Goal: Communication & Community: Ask a question

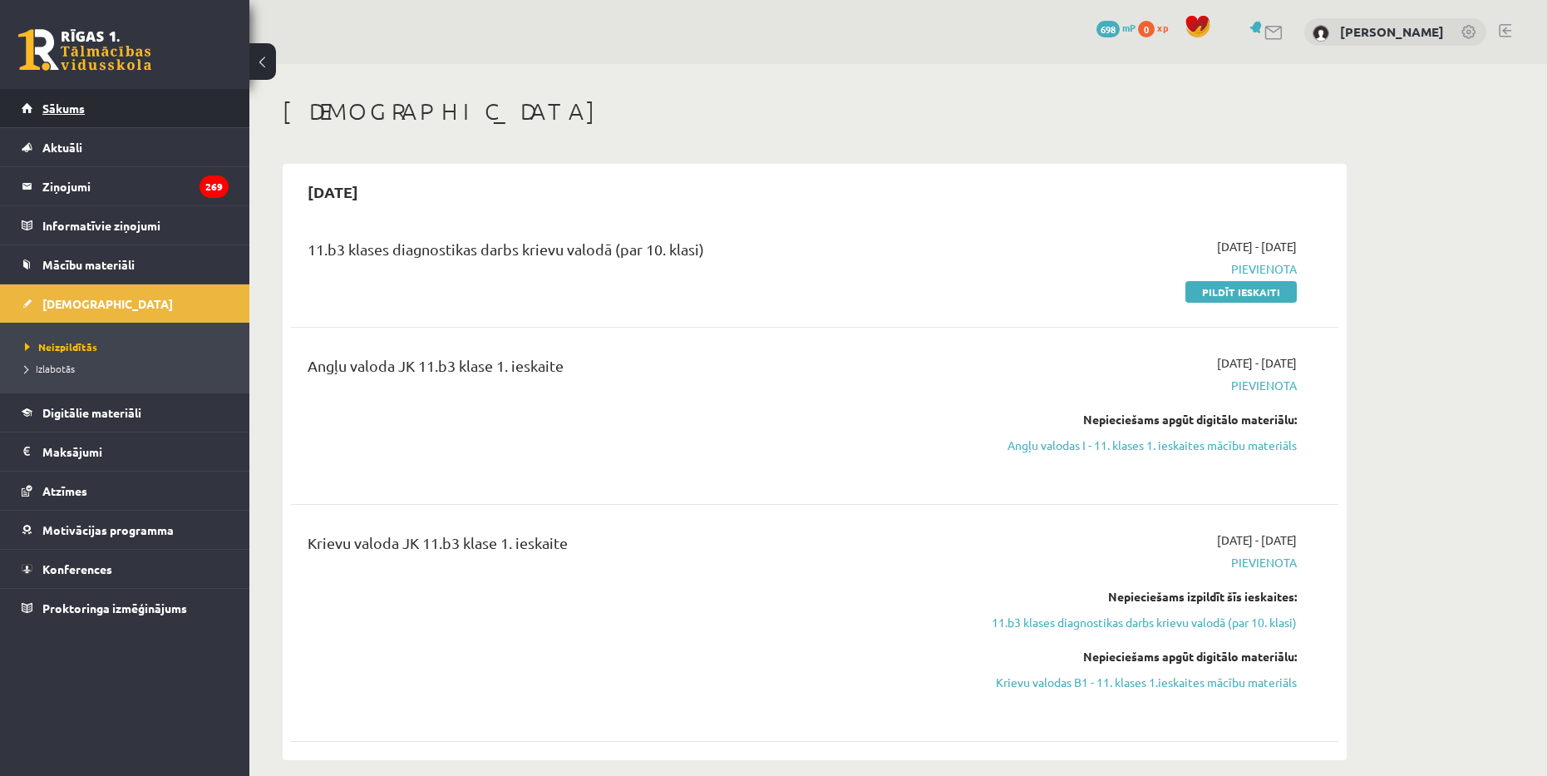
click at [47, 114] on span "Sākums" at bounding box center [63, 108] width 42 height 15
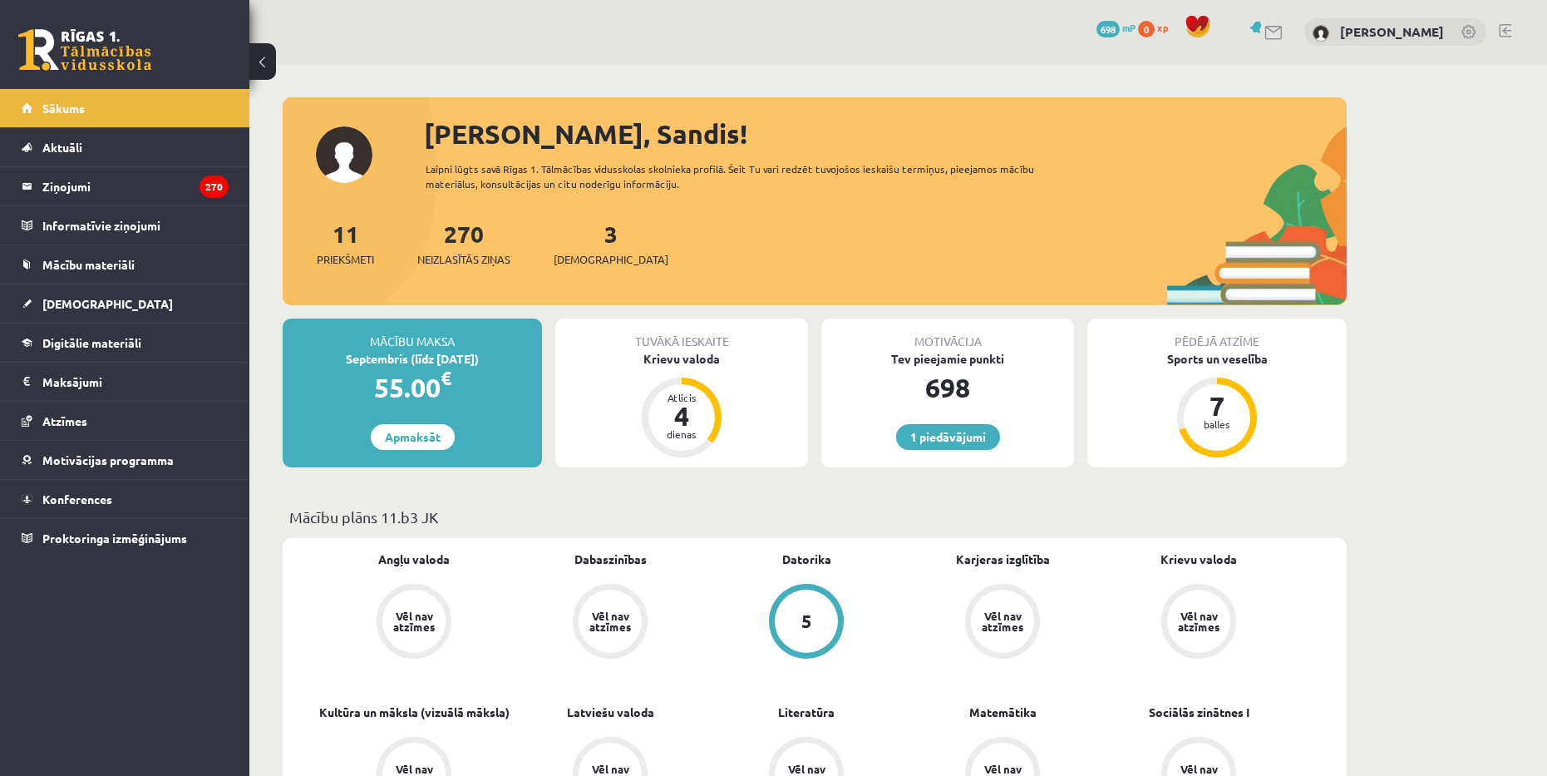
click at [120, 174] on legend "Ziņojumi 270" at bounding box center [135, 186] width 186 height 38
